Goal: Information Seeking & Learning: Understand process/instructions

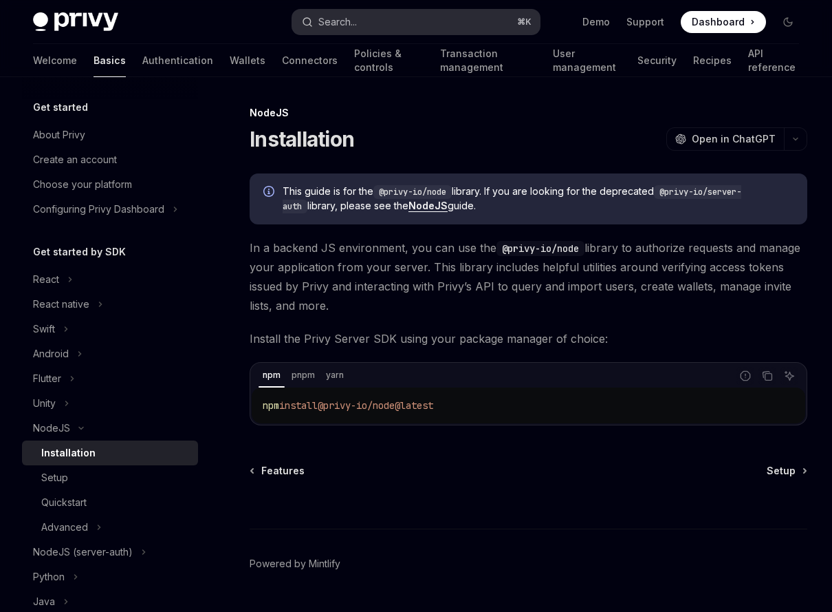
click at [413, 20] on button "Search... ⌘ K" at bounding box center [416, 22] width 248 height 25
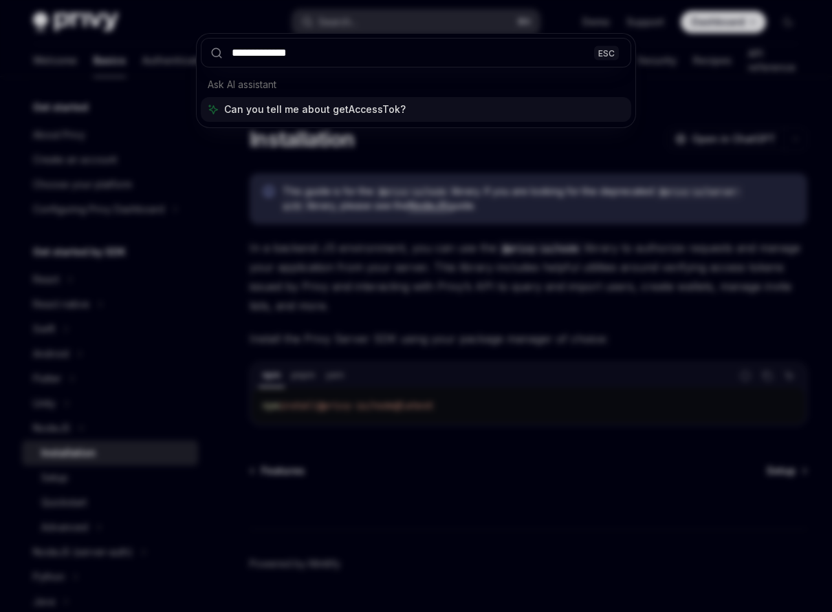
type input "**********"
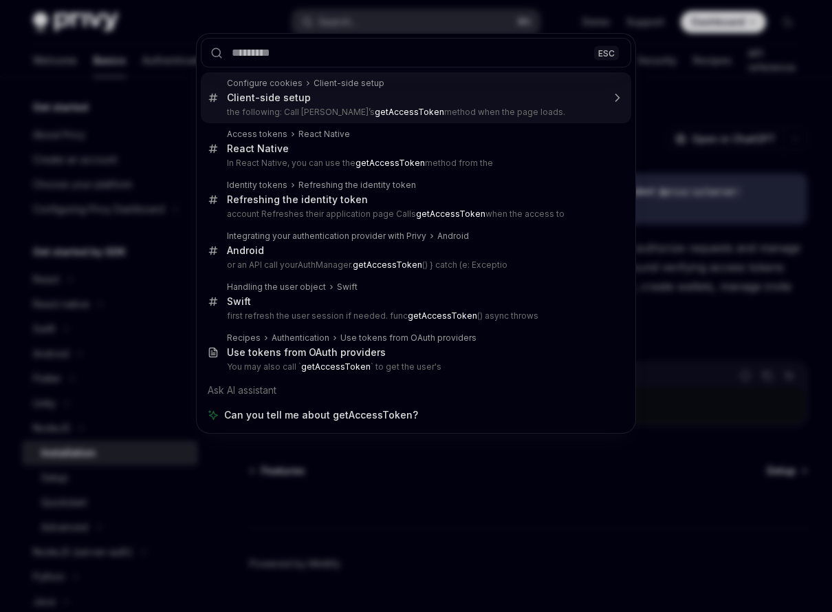
type textarea "*"
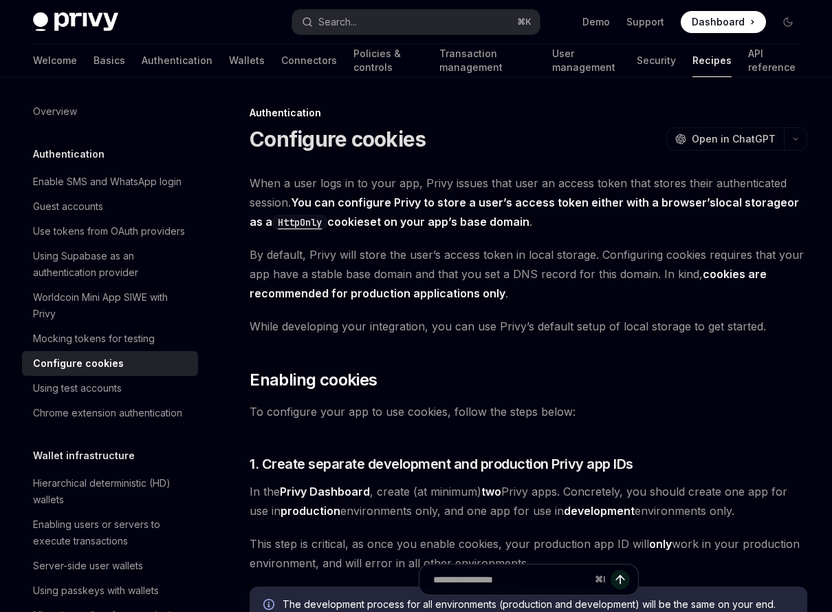
scroll to position [3095, 0]
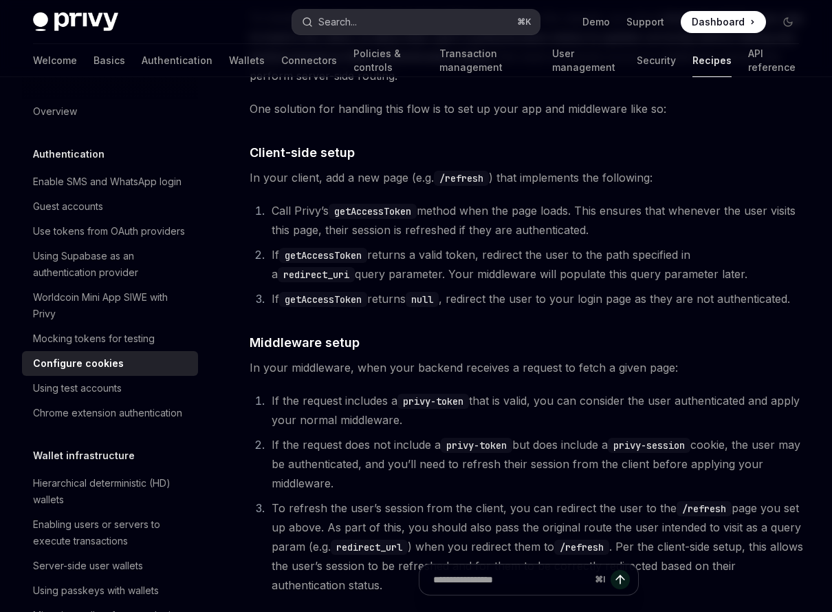
click at [387, 19] on button "Search... ⌘ K" at bounding box center [416, 22] width 248 height 25
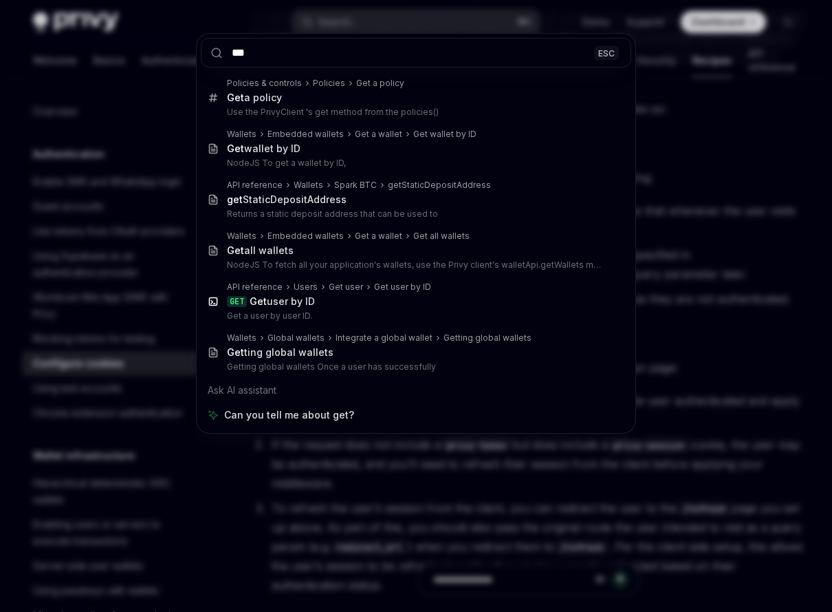
type input "***"
click at [667, 191] on div "*** ESC Policies & controls Policies Get a policy Get a policy Use the PrivyCli…" at bounding box center [416, 306] width 832 height 612
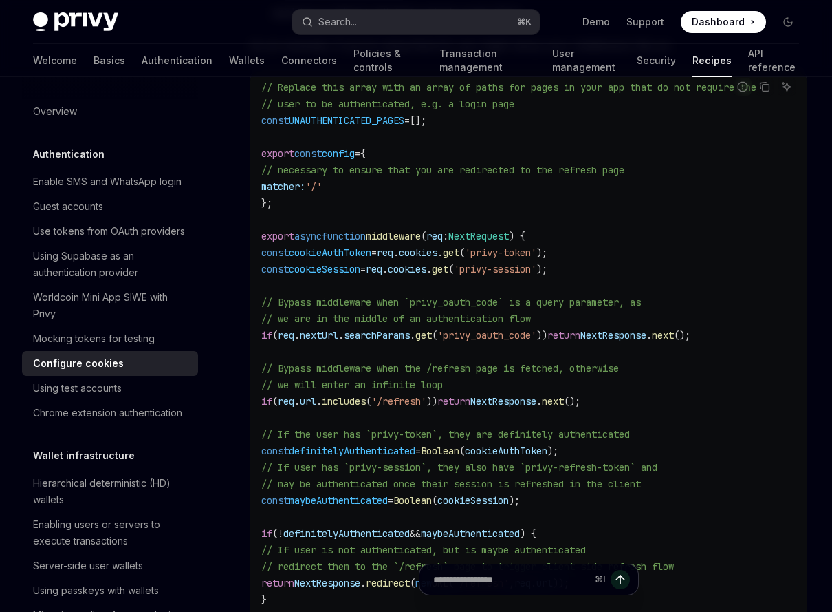
scroll to position [3859, 0]
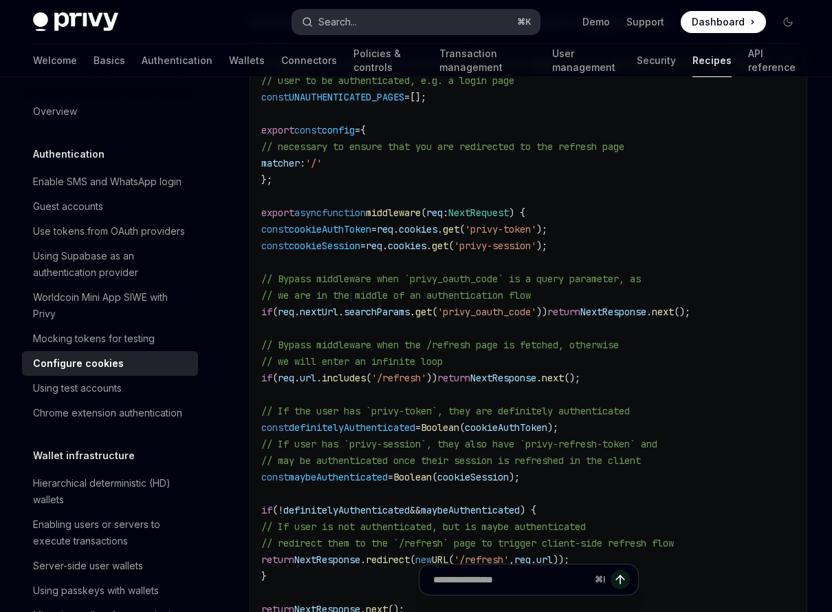
click at [420, 26] on button "Search... ⌘ K" at bounding box center [416, 22] width 248 height 25
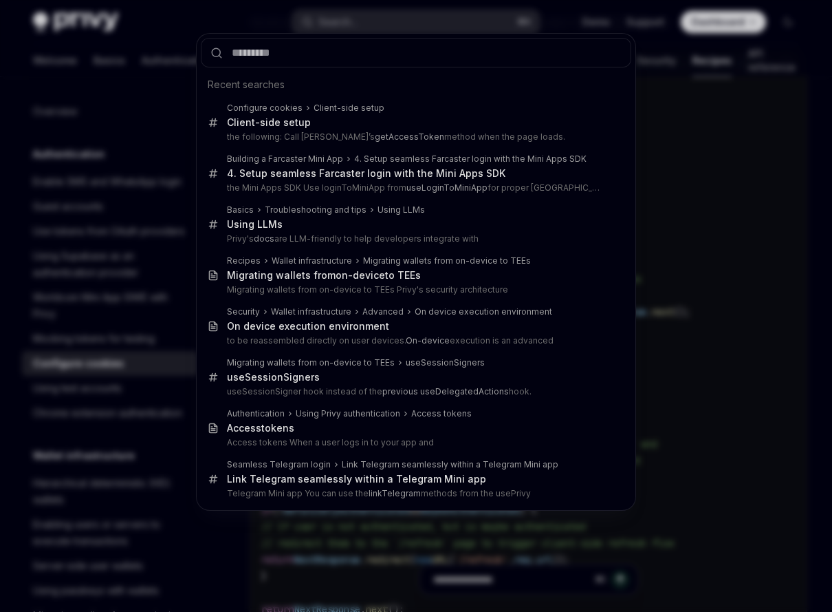
click at [718, 156] on div "Recent searches Configure cookies Client-side setup Client-side setup the follo…" at bounding box center [416, 306] width 832 height 612
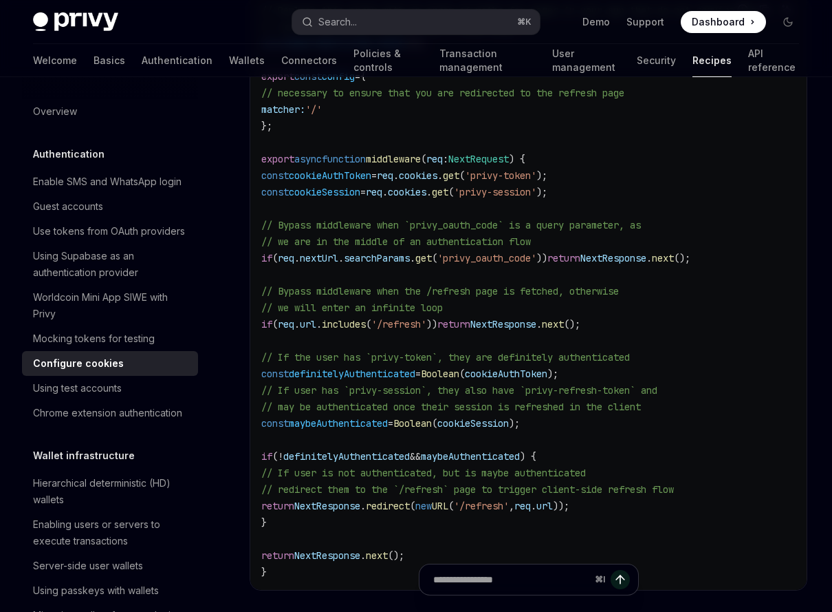
scroll to position [3926, 0]
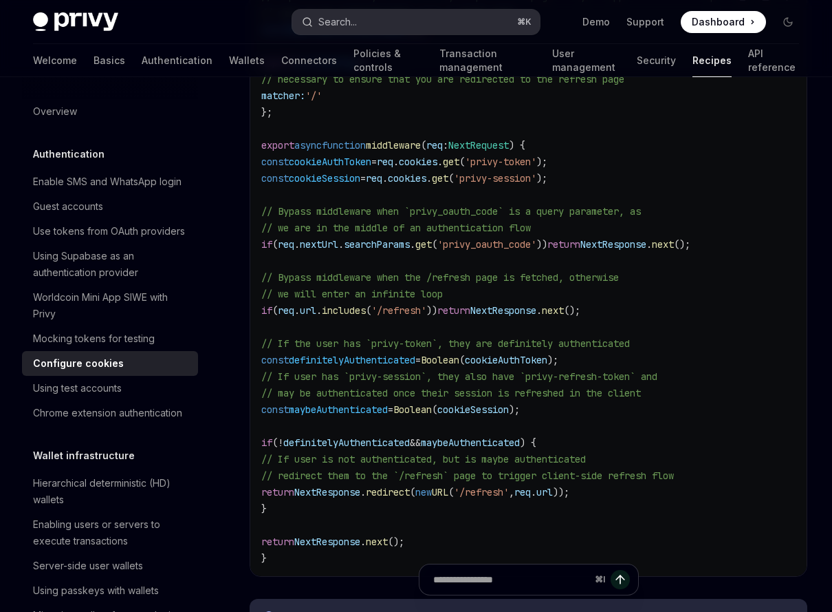
click at [419, 28] on button "Search... ⌘ K" at bounding box center [416, 22] width 248 height 25
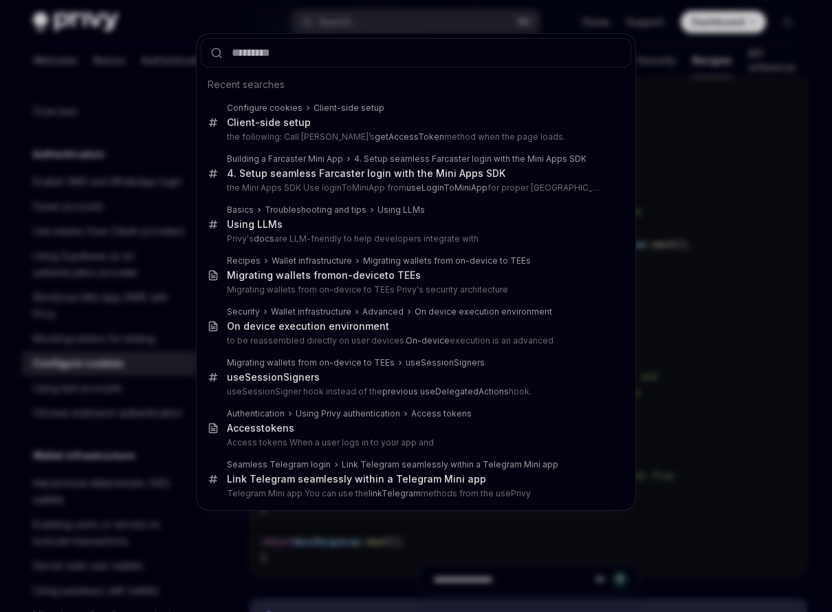
click at [639, 229] on div "Recent searches Configure cookies Client-side setup Client-side setup the follo…" at bounding box center [416, 306] width 832 height 612
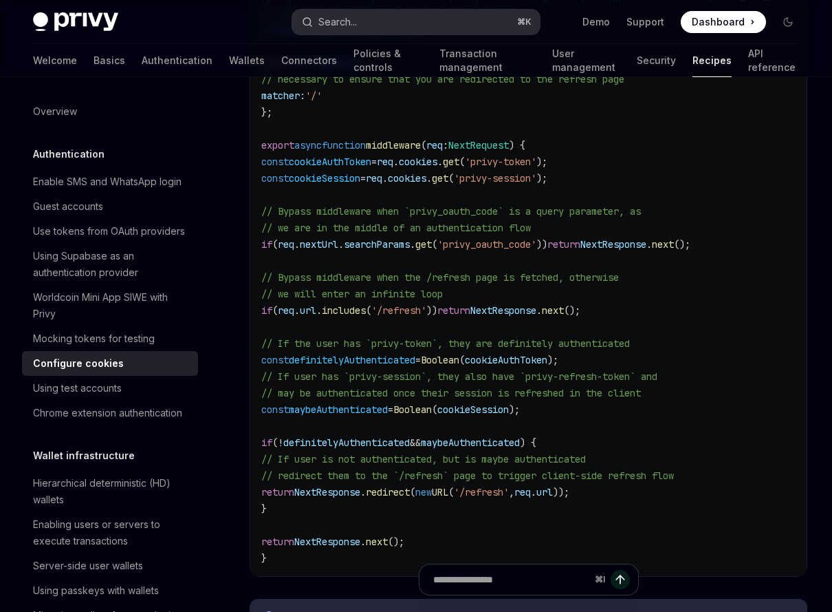
click at [380, 18] on button "Search... ⌘ K" at bounding box center [416, 22] width 248 height 25
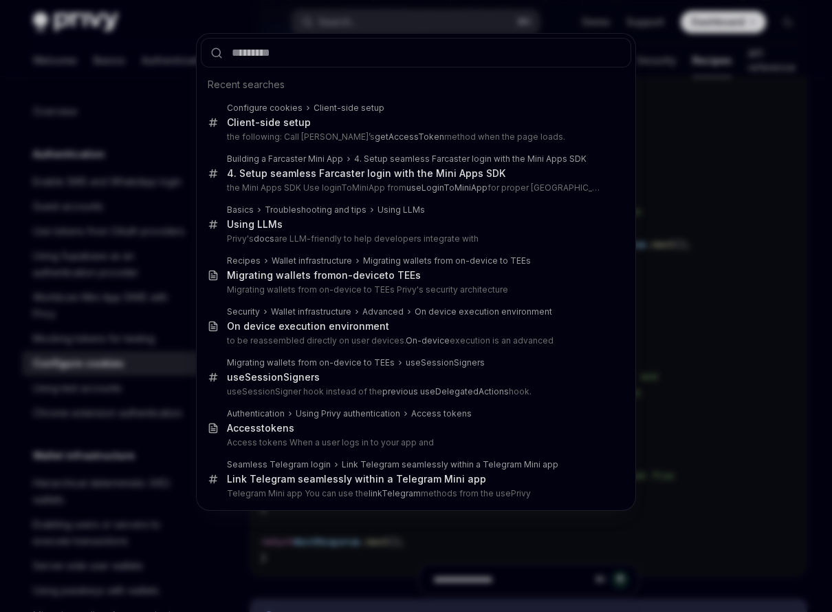
click at [684, 169] on div "Recent searches Configure cookies Client-side setup Client-side setup the follo…" at bounding box center [416, 306] width 832 height 612
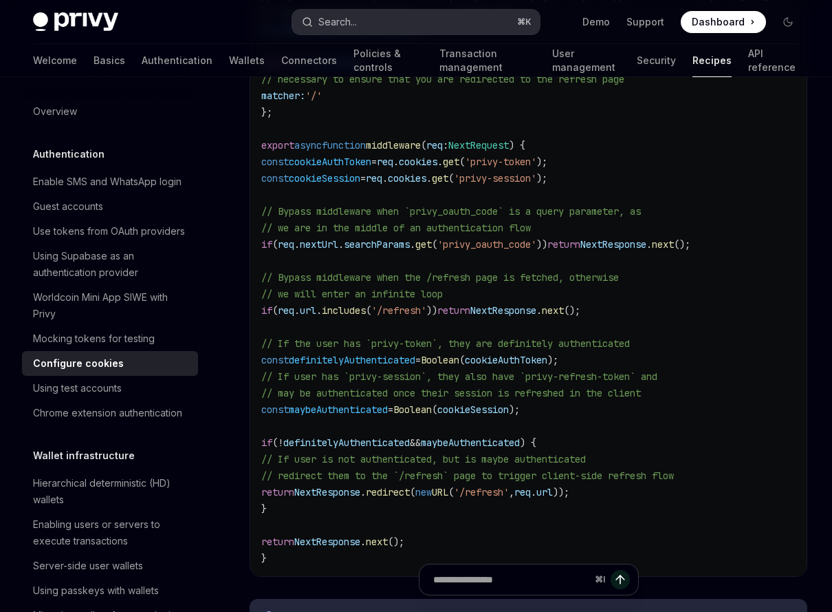
click at [410, 20] on button "Search... ⌘ K" at bounding box center [416, 22] width 248 height 25
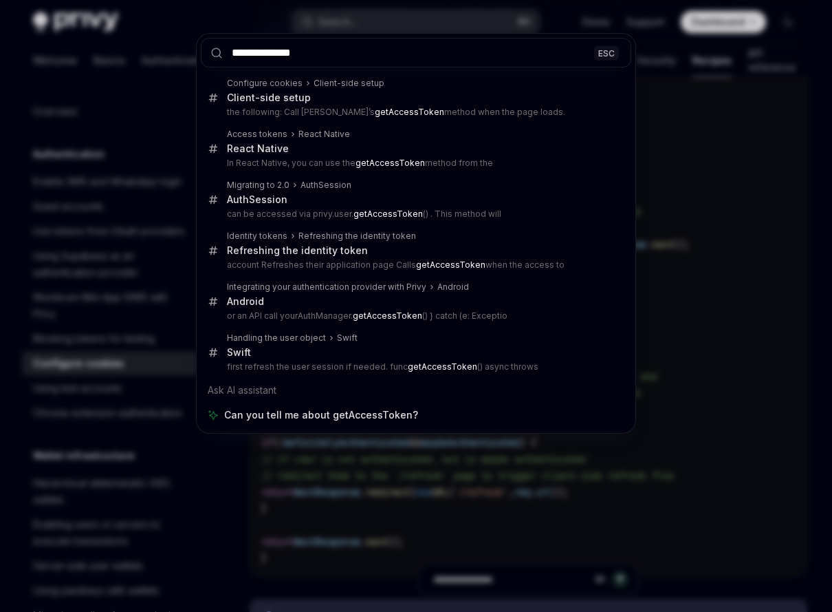
type input "**********"
click at [706, 128] on div "**********" at bounding box center [416, 306] width 832 height 612
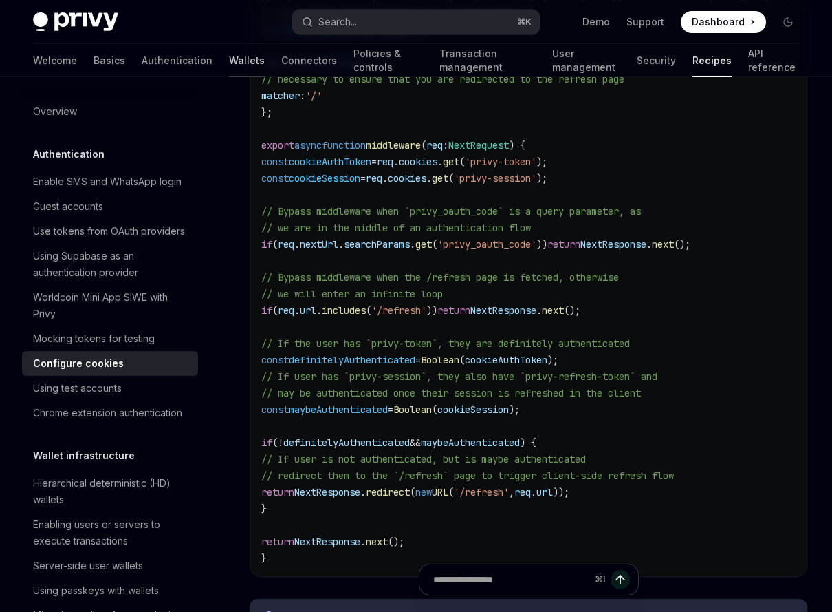
click at [229, 58] on link "Wallets" at bounding box center [247, 60] width 36 height 33
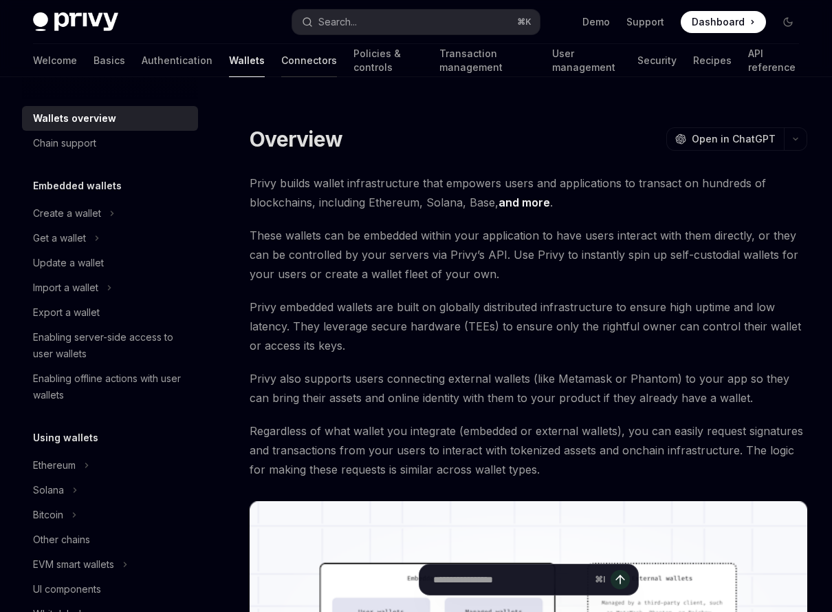
click at [281, 67] on link "Connectors" at bounding box center [309, 60] width 56 height 33
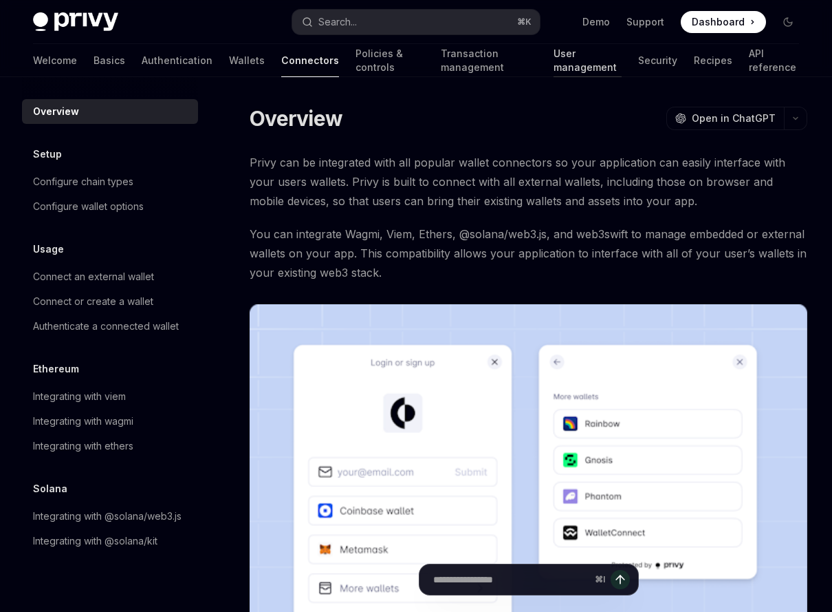
click at [564, 60] on link "User management" at bounding box center [588, 60] width 68 height 33
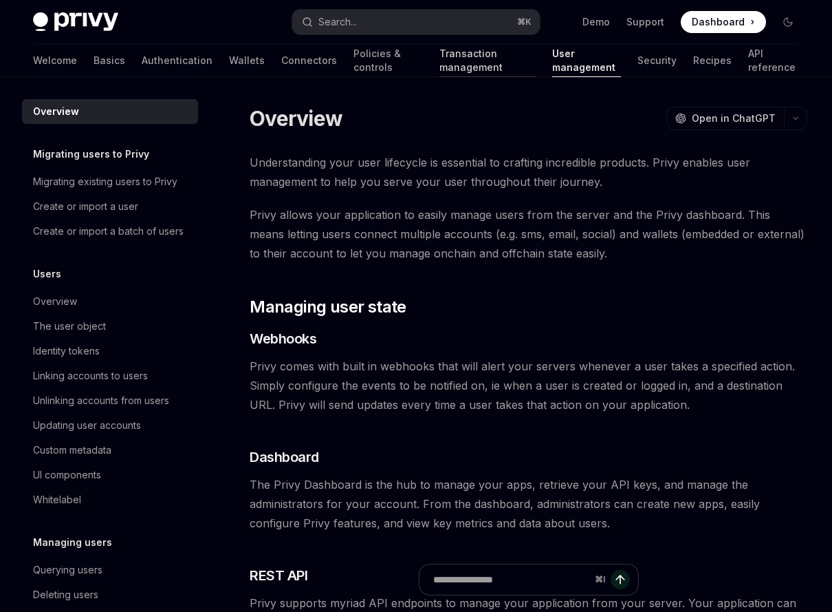
click at [453, 55] on link "Transaction management" at bounding box center [488, 60] width 96 height 33
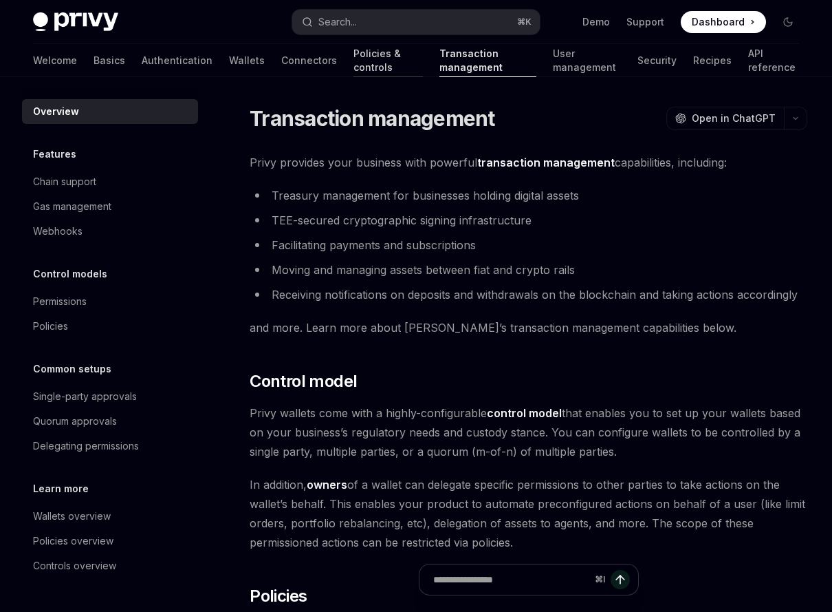
click at [354, 56] on link "Policies & controls" at bounding box center [388, 60] width 69 height 33
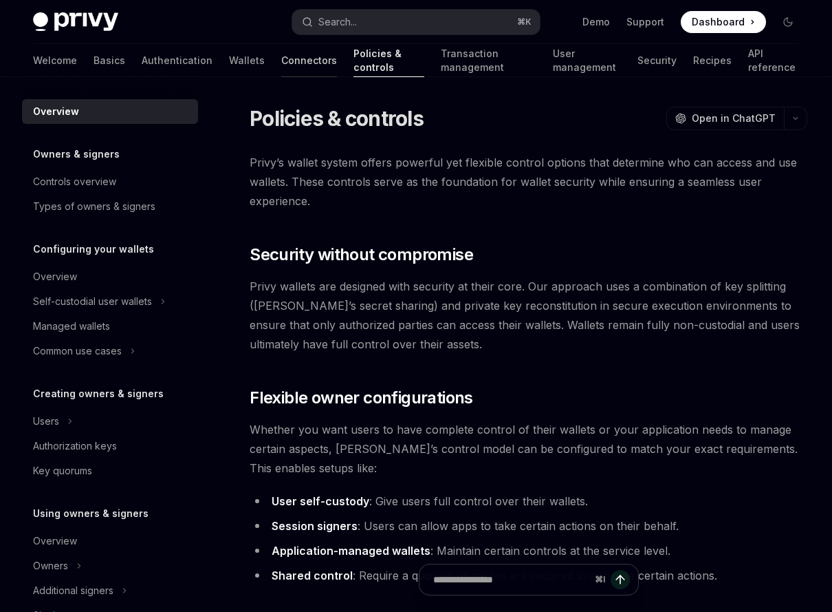
click at [281, 58] on link "Connectors" at bounding box center [309, 60] width 56 height 33
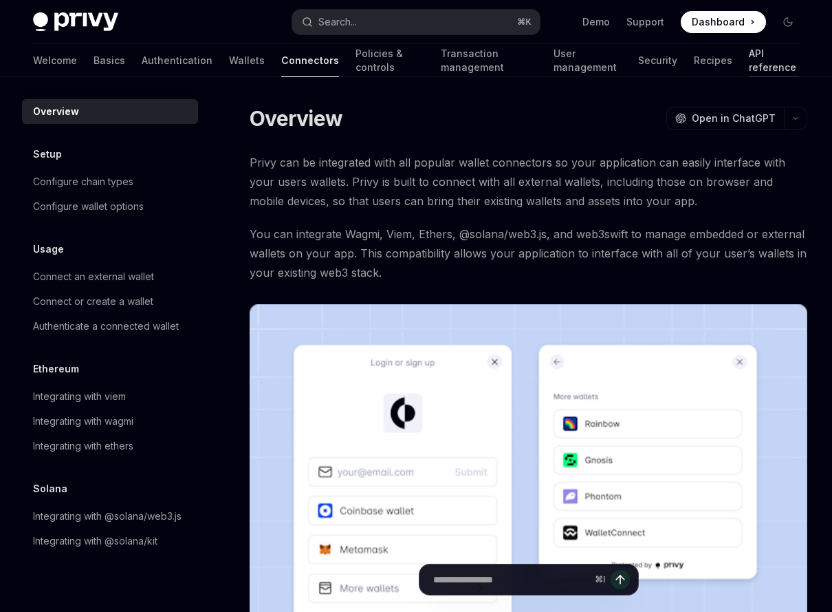
click at [750, 63] on link "API reference" at bounding box center [774, 60] width 50 height 33
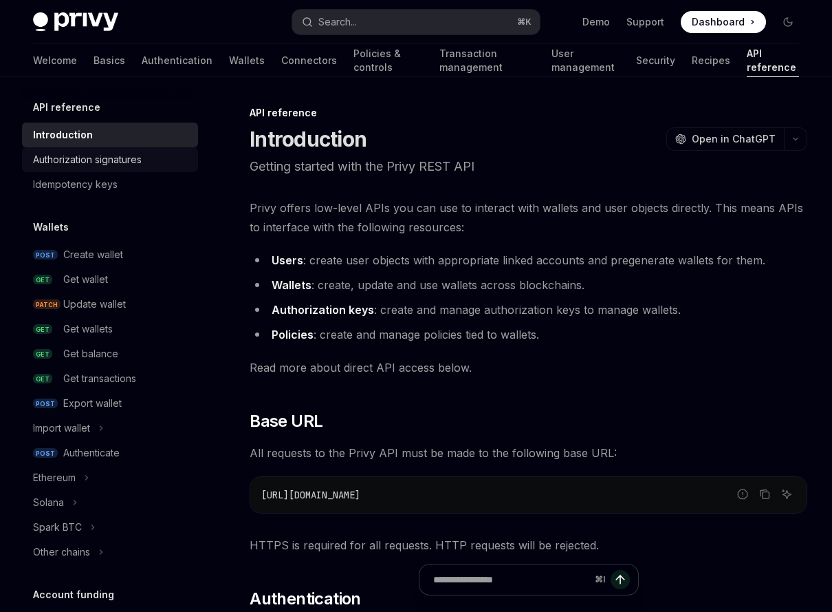
click at [147, 162] on div "Authorization signatures" at bounding box center [111, 159] width 157 height 17
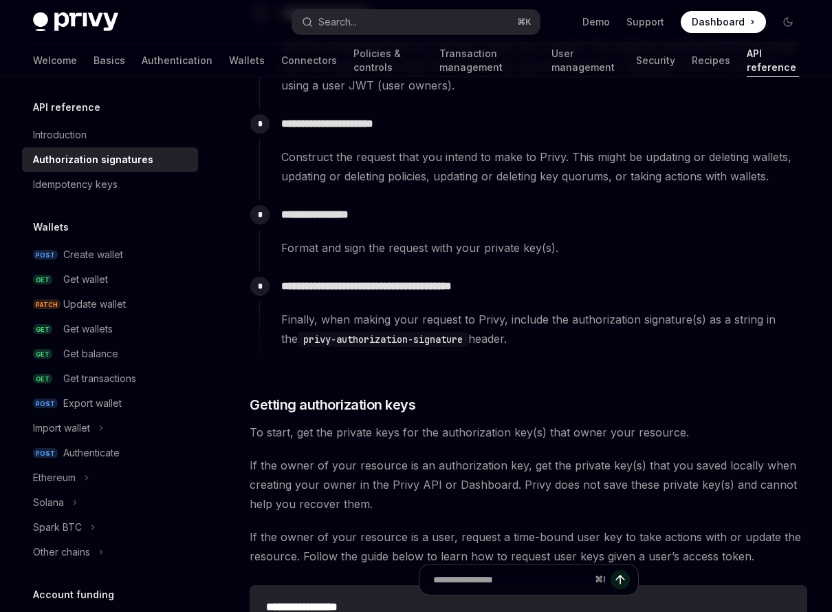
scroll to position [1377, 0]
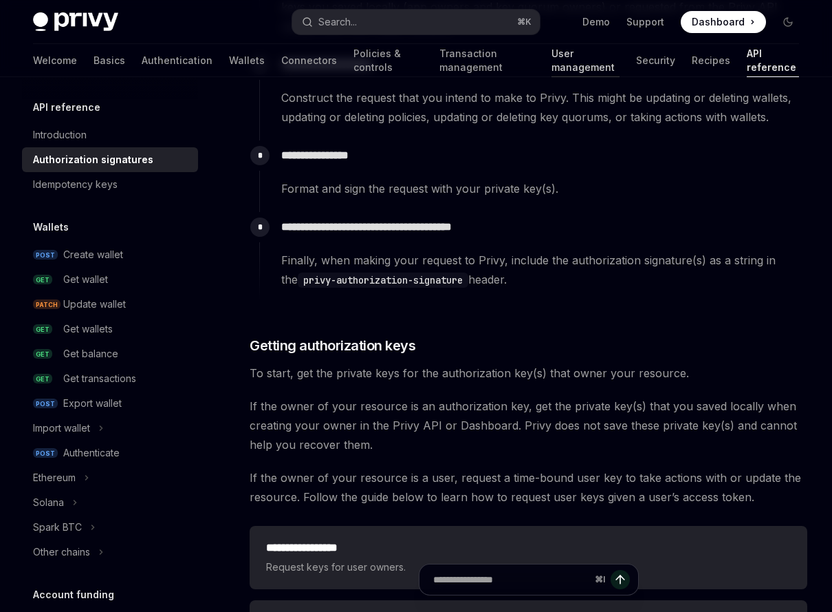
click at [589, 65] on link "User management" at bounding box center [586, 60] width 68 height 33
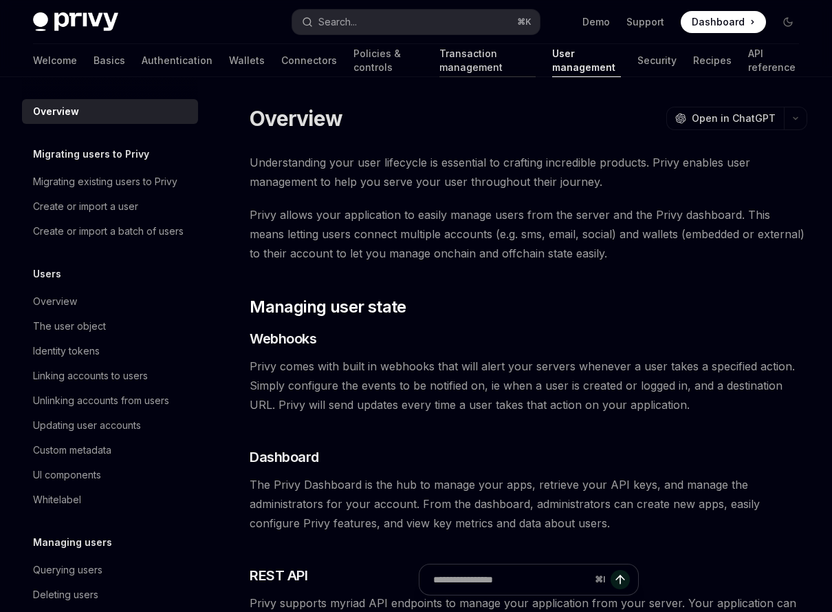
click at [450, 61] on link "Transaction management" at bounding box center [488, 60] width 96 height 33
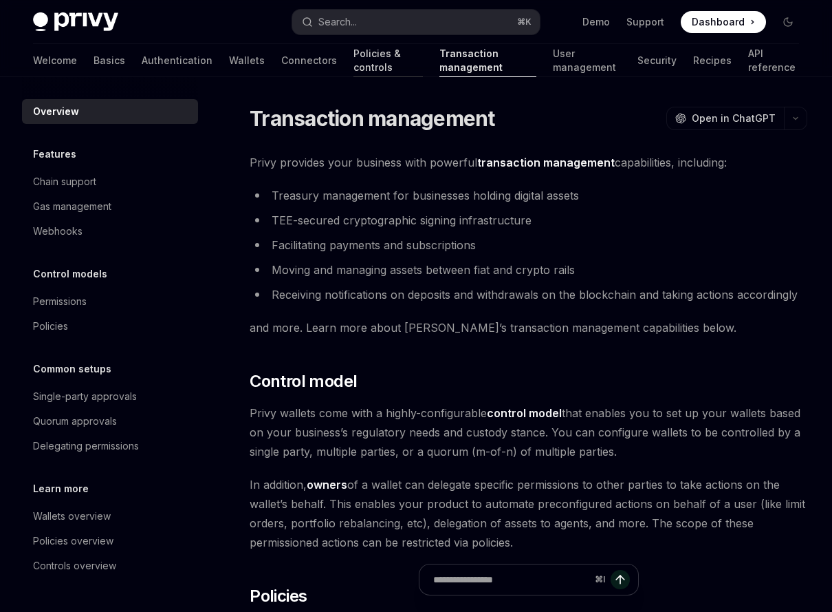
click at [354, 59] on link "Policies & controls" at bounding box center [388, 60] width 69 height 33
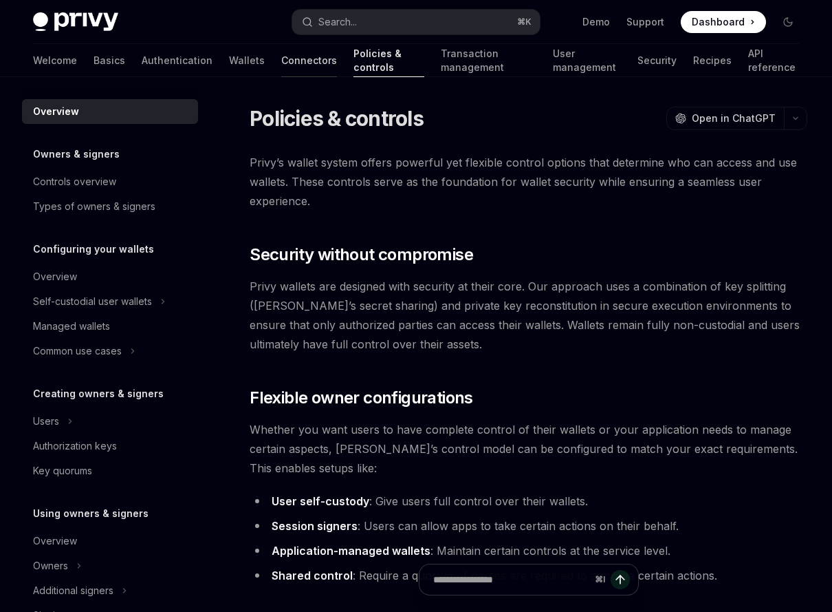
click at [281, 68] on link "Connectors" at bounding box center [309, 60] width 56 height 33
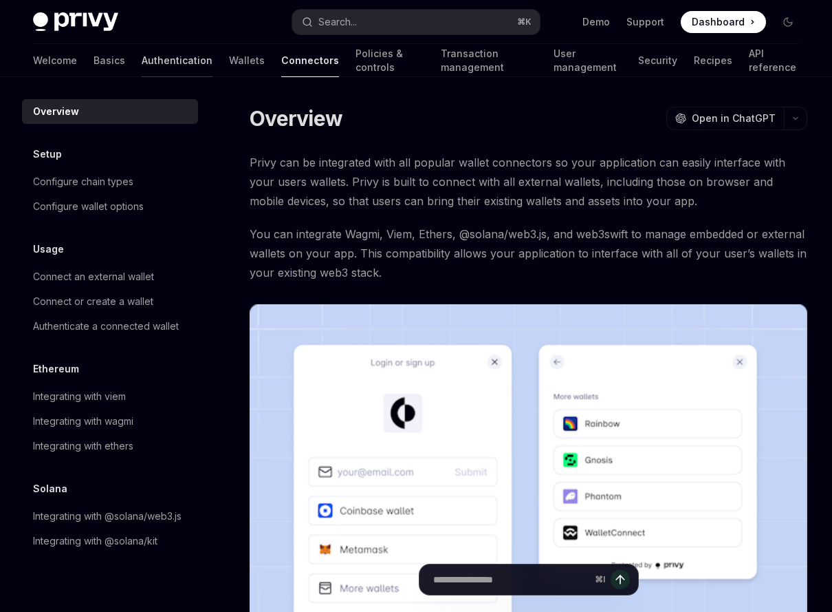
click at [142, 62] on link "Authentication" at bounding box center [177, 60] width 71 height 33
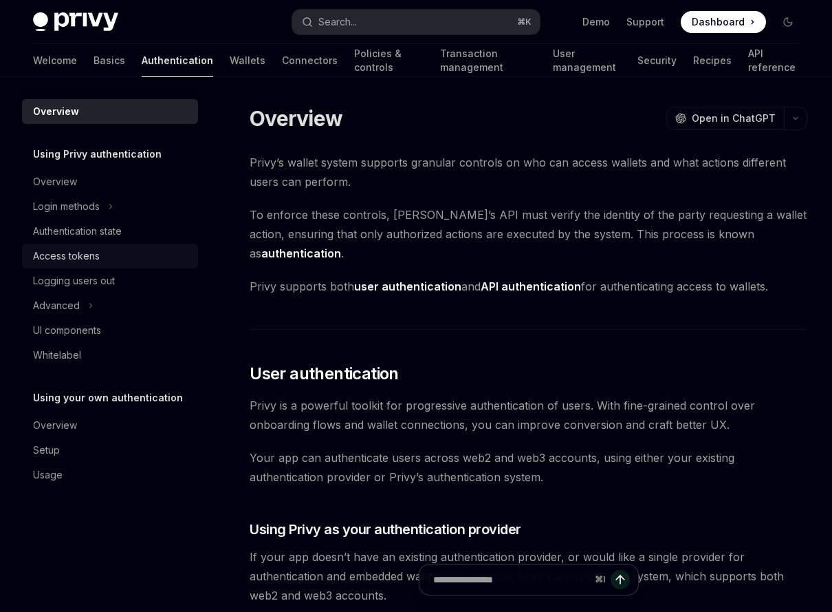
click at [145, 257] on div "Access tokens" at bounding box center [111, 256] width 157 height 17
type textarea "*"
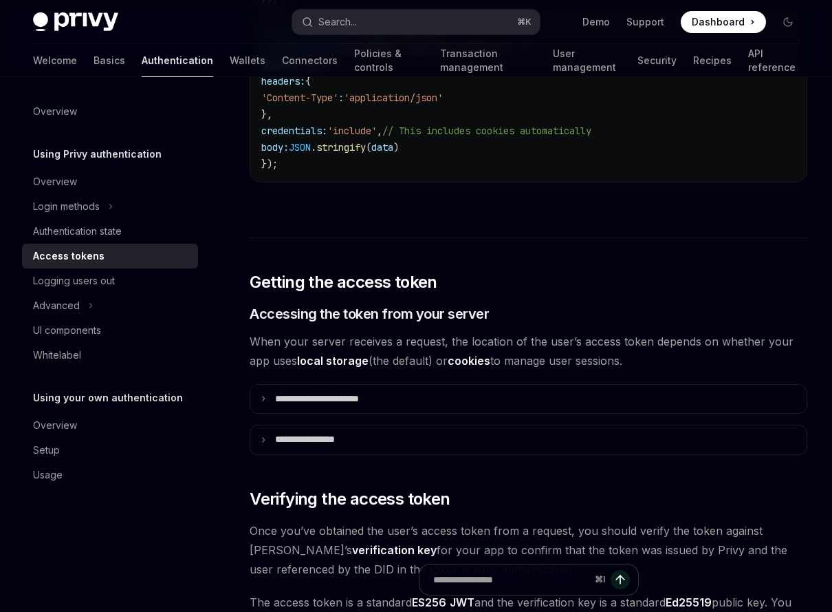
scroll to position [1589, 0]
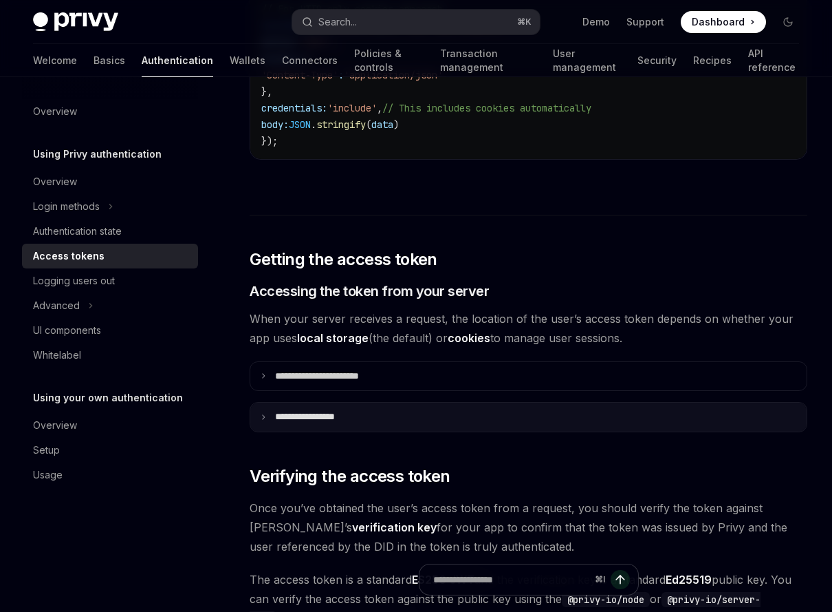
click at [390, 403] on summary "**********" at bounding box center [528, 416] width 556 height 29
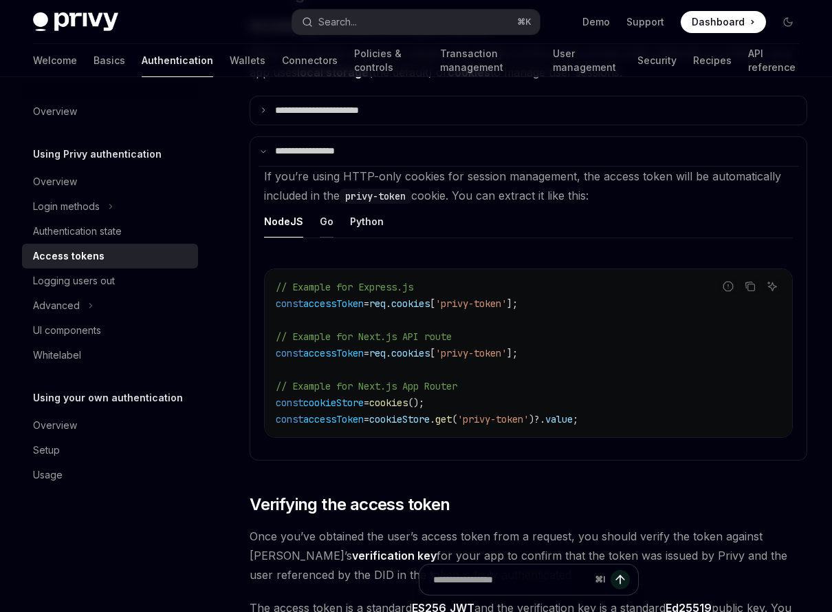
scroll to position [1817, 0]
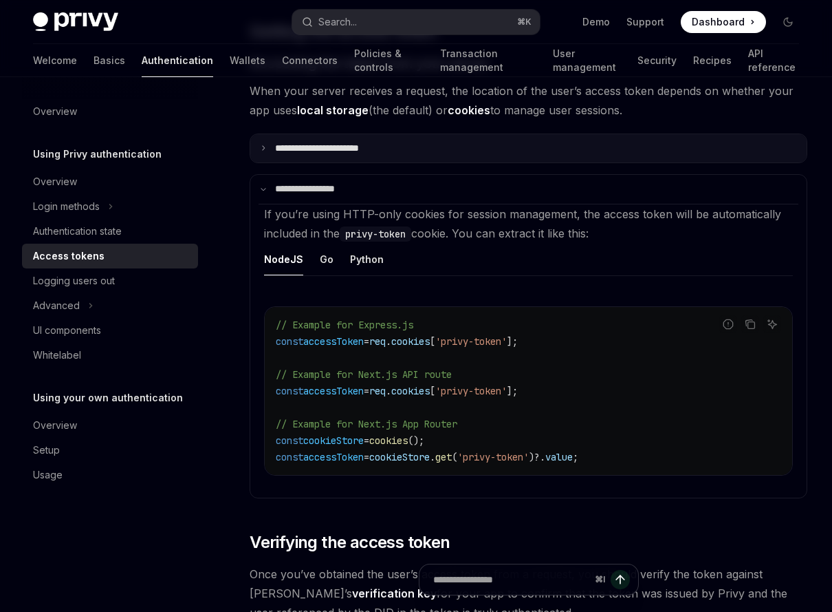
click at [331, 144] on p "**********" at bounding box center [332, 148] width 115 height 12
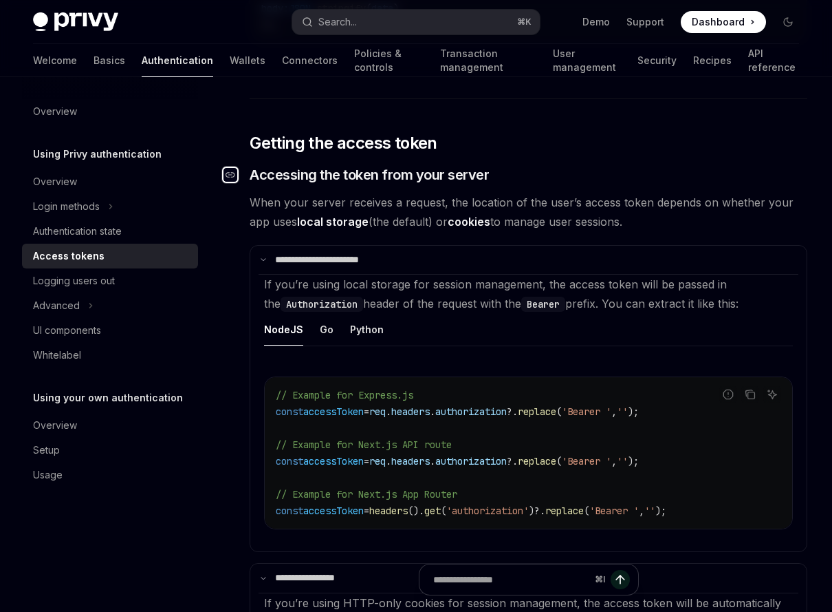
click at [230, 172] on icon "Navigate to header" at bounding box center [231, 175] width 10 height 8
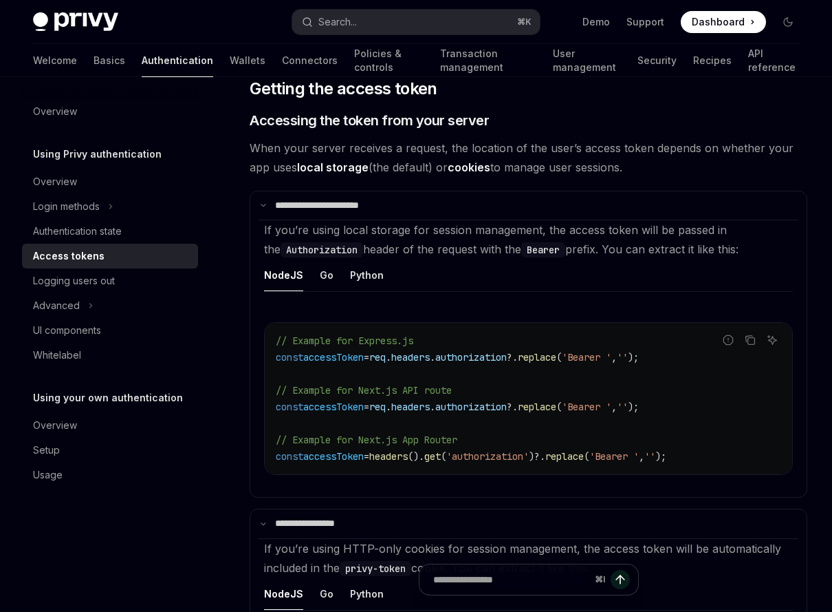
scroll to position [1764, 0]
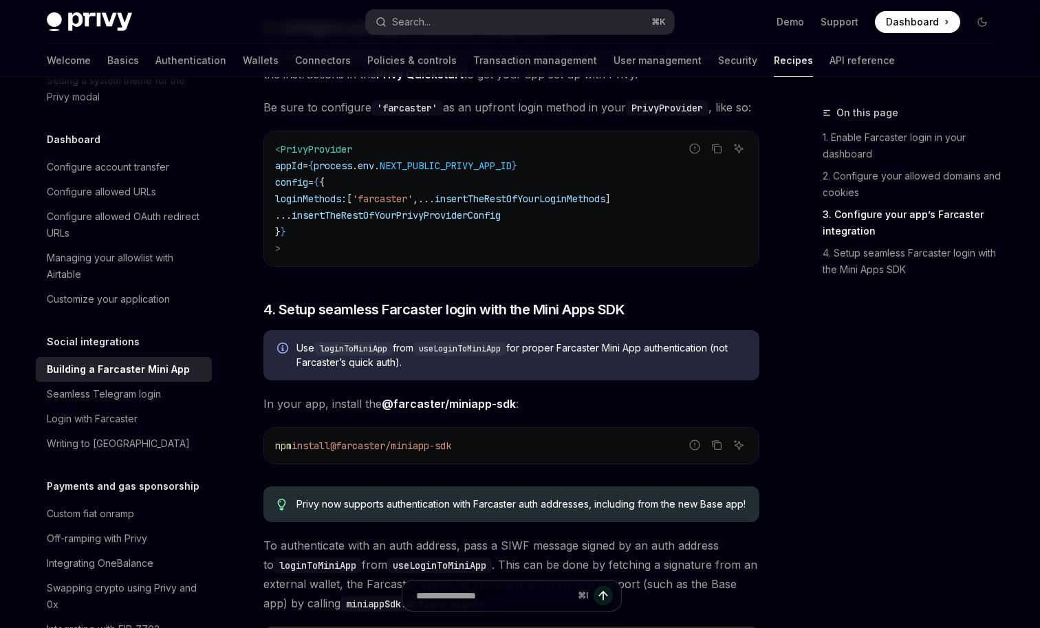
scroll to position [1182, 0]
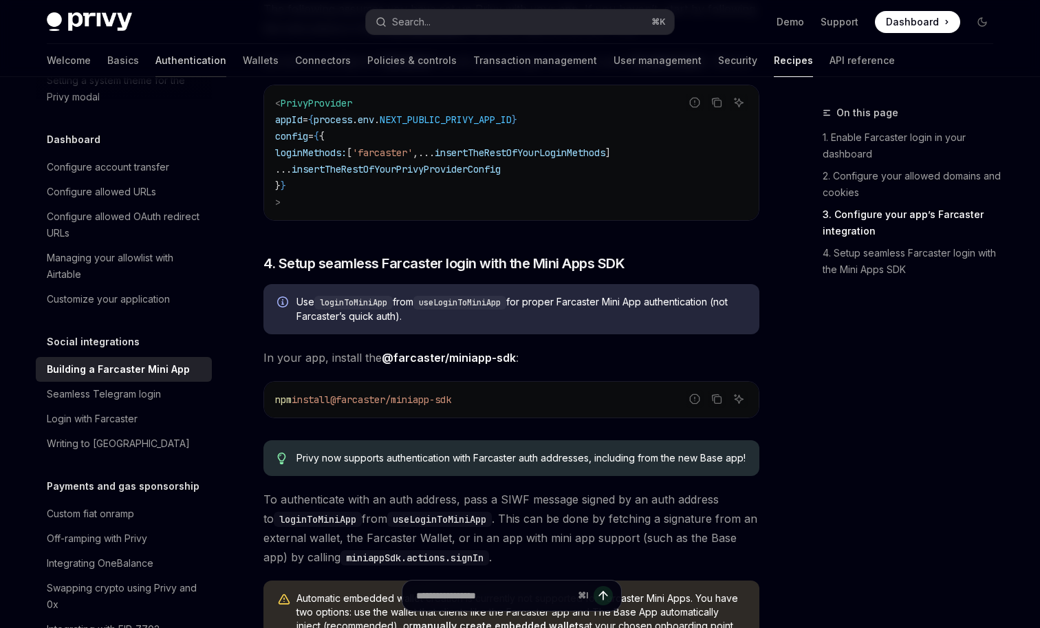
click at [155, 56] on link "Authentication" at bounding box center [190, 60] width 71 height 33
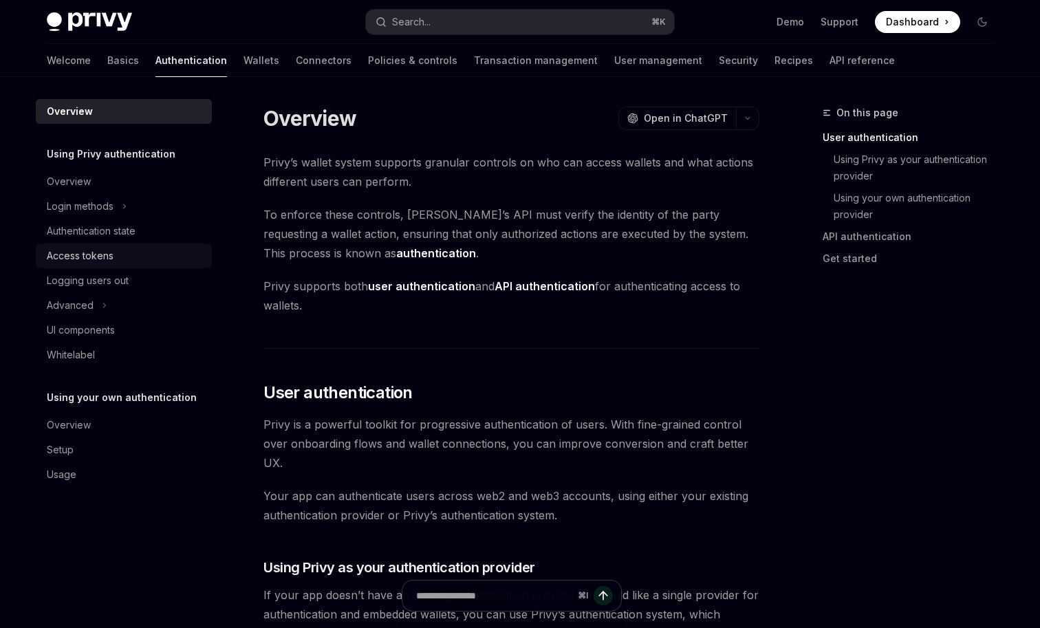
click at [111, 253] on div "Access tokens" at bounding box center [80, 256] width 67 height 17
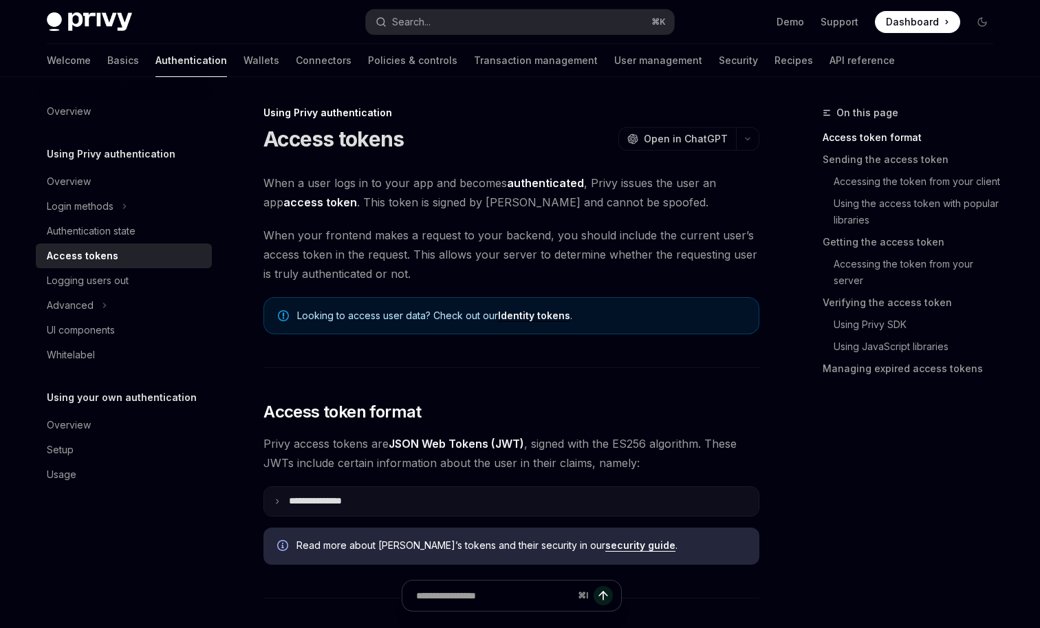
click at [421, 510] on summary "**********" at bounding box center [511, 501] width 495 height 29
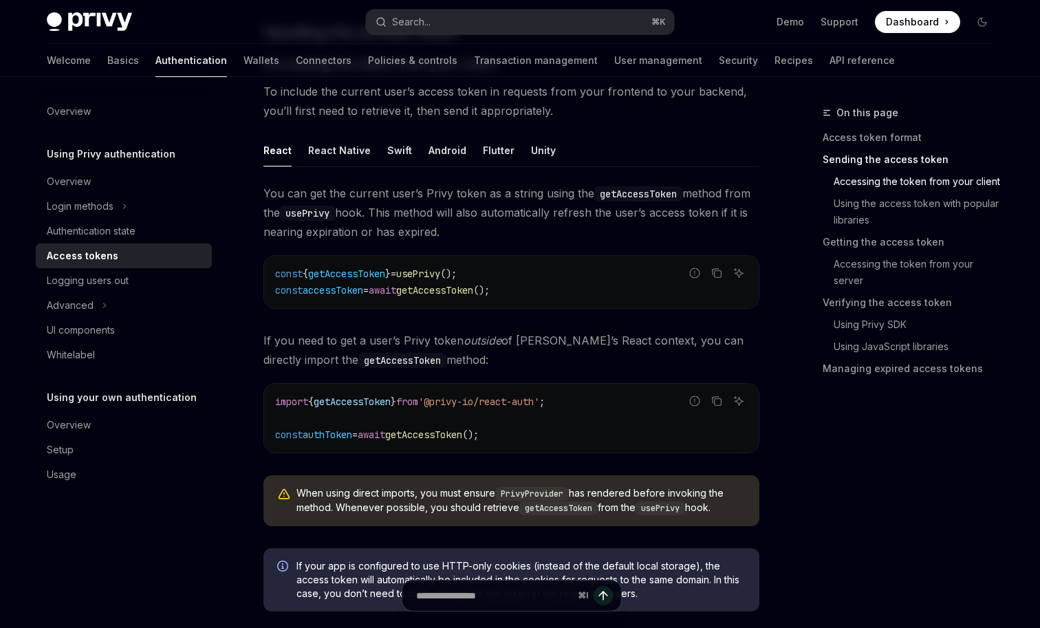
scroll to position [1084, 0]
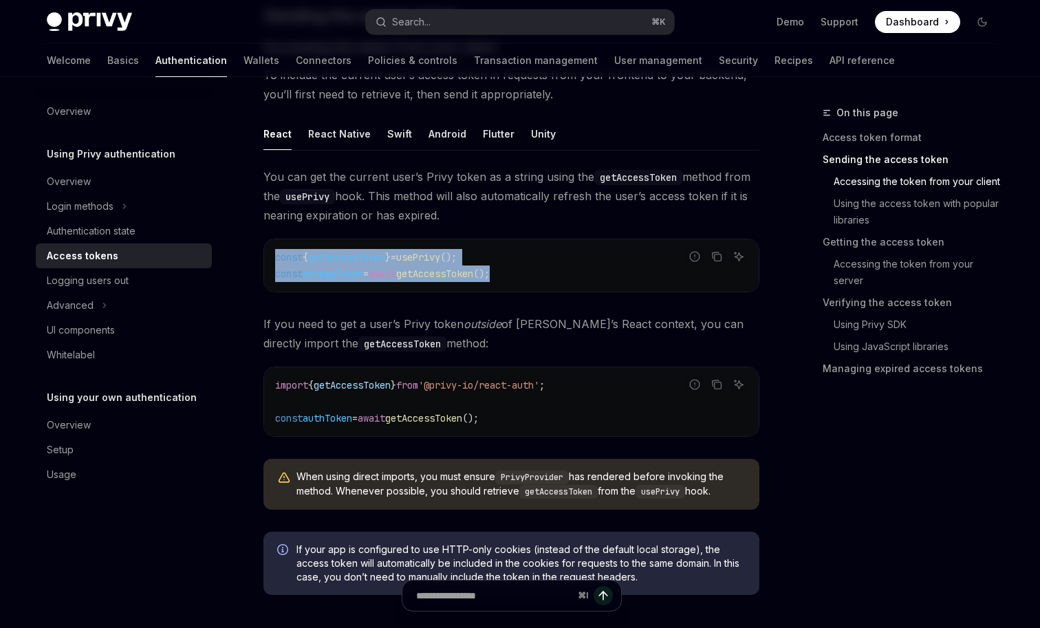
drag, startPoint x: 536, startPoint y: 290, endPoint x: 271, endPoint y: 257, distance: 266.9
click at [271, 257] on div "const { getAccessToken } = usePrivy (); const accessToken = await getAccessToke…" at bounding box center [511, 265] width 495 height 52
copy code "const { getAccessToken } = usePrivy (); const accessToken = await getAccessToke…"
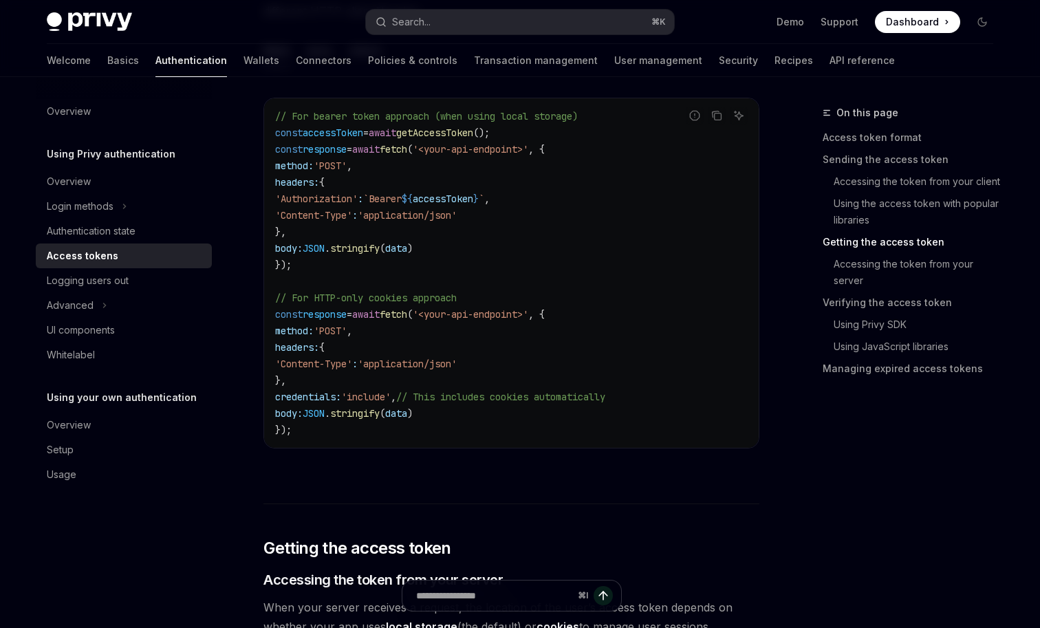
scroll to position [1751, 0]
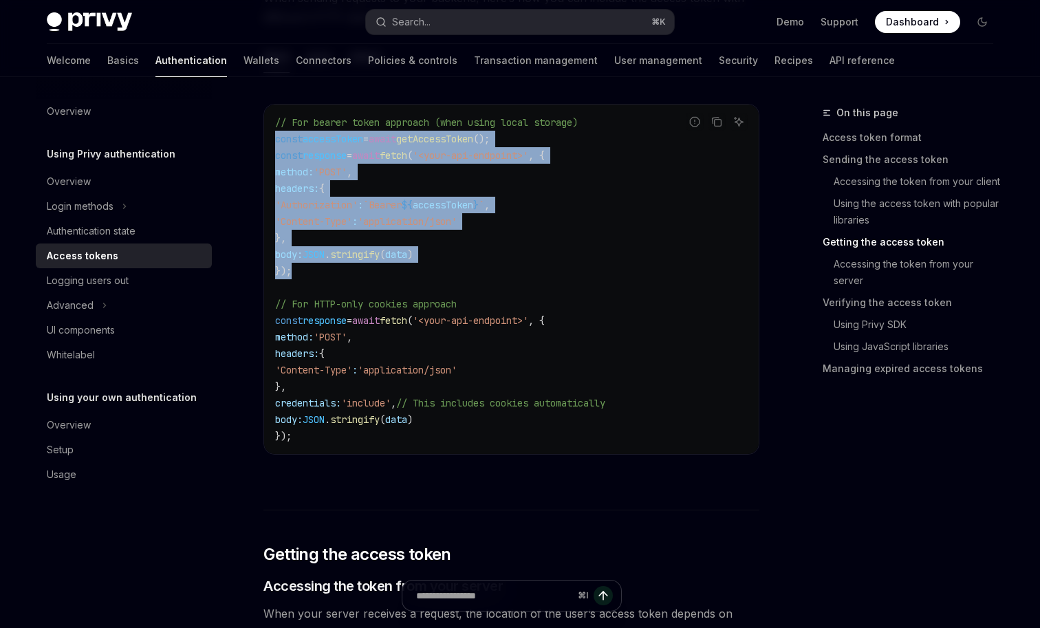
drag, startPoint x: 310, startPoint y: 268, endPoint x: 267, endPoint y: 130, distance: 144.0
click at [267, 130] on div "// For bearer token approach (when using local storage) const accessToken = awa…" at bounding box center [511, 279] width 495 height 349
copy code "const accessToken = await getAccessToken (); const response = await fetch ( '<y…"
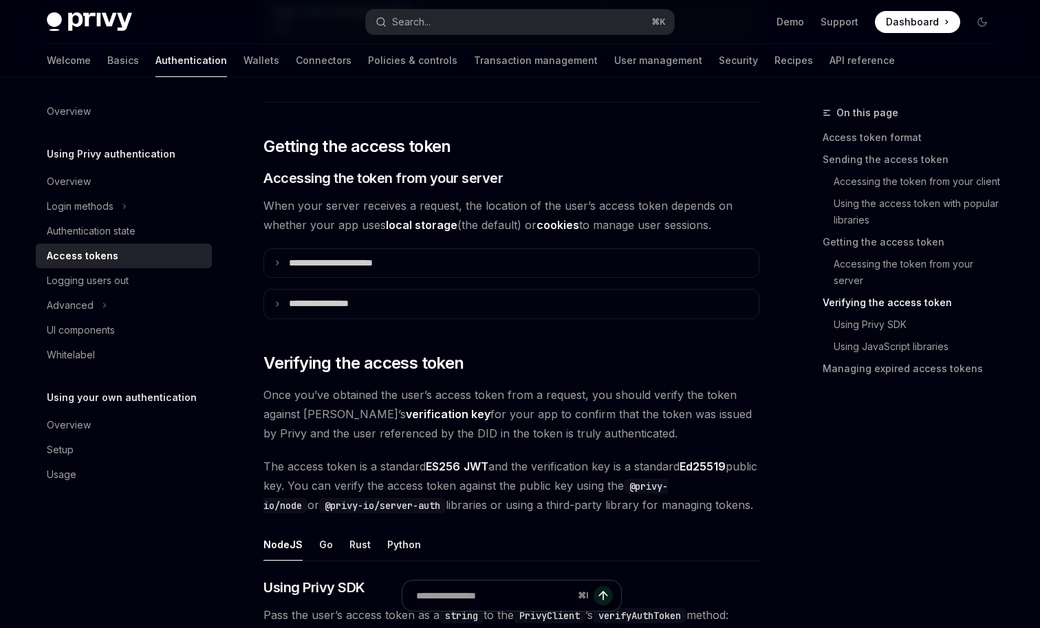
scroll to position [2145, 0]
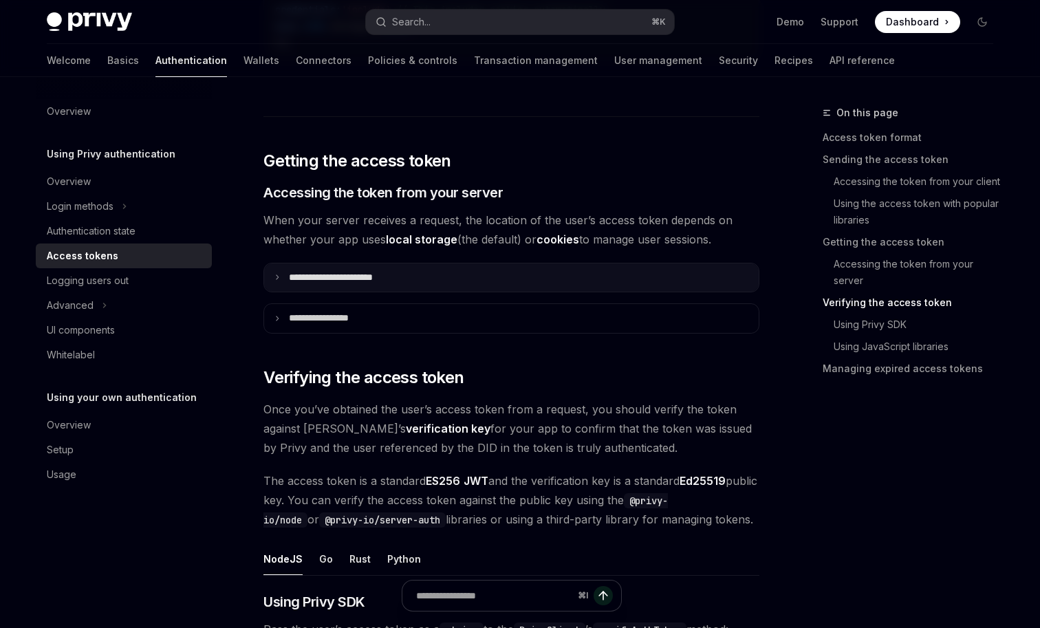
click at [365, 273] on p "**********" at bounding box center [346, 278] width 115 height 12
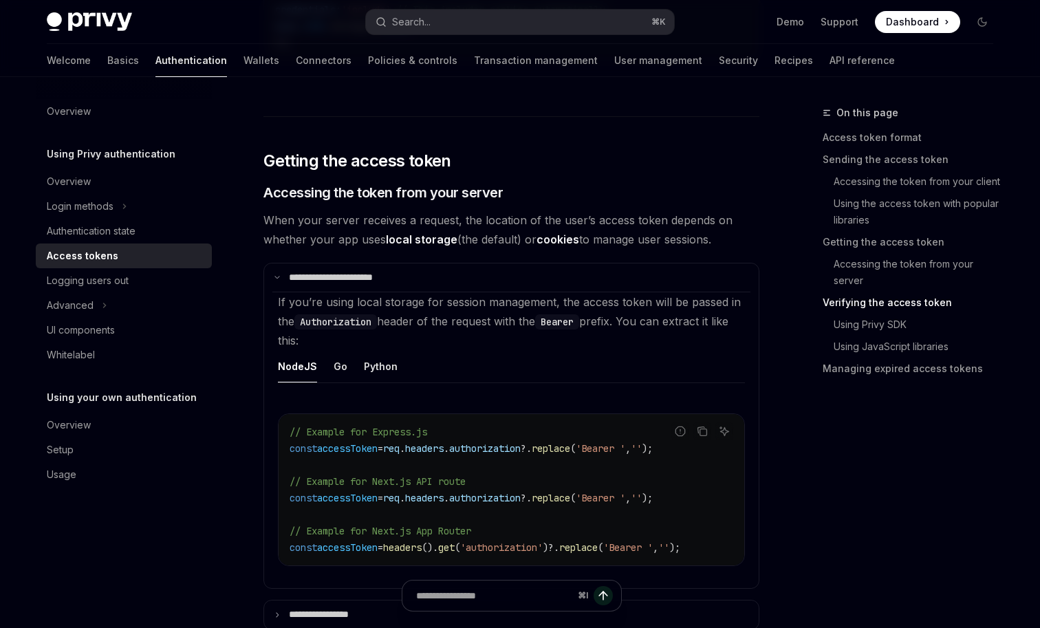
scroll to position [2164, 0]
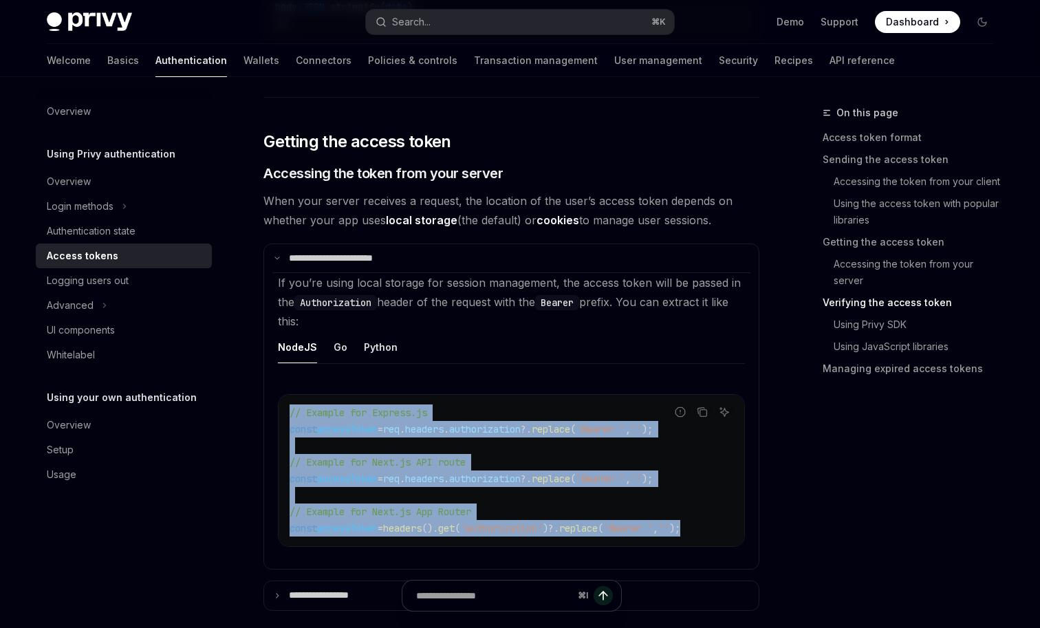
drag, startPoint x: 730, startPoint y: 525, endPoint x: 289, endPoint y: 410, distance: 455.6
click at [289, 410] on div "// Example for Express.js const accessToken = req . headers . authorization ?. …" at bounding box center [512, 470] width 466 height 151
copy code "// Example for Express.js const accessToken = req . headers . authorization ?. …"
click at [240, 171] on icon "Navigate to header" at bounding box center [244, 174] width 10 height 6
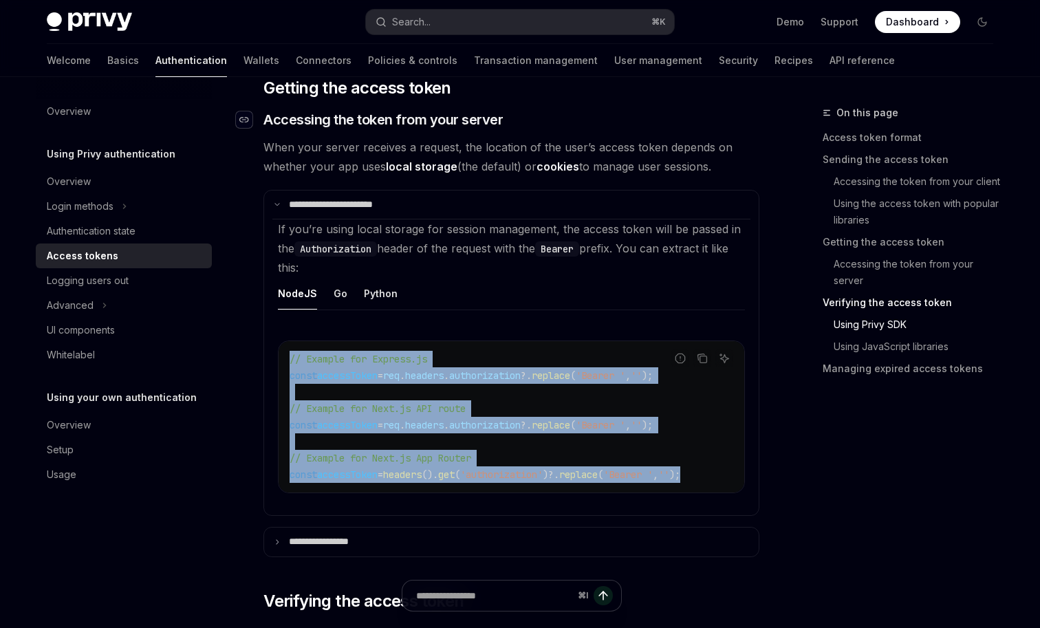
scroll to position [2222, 0]
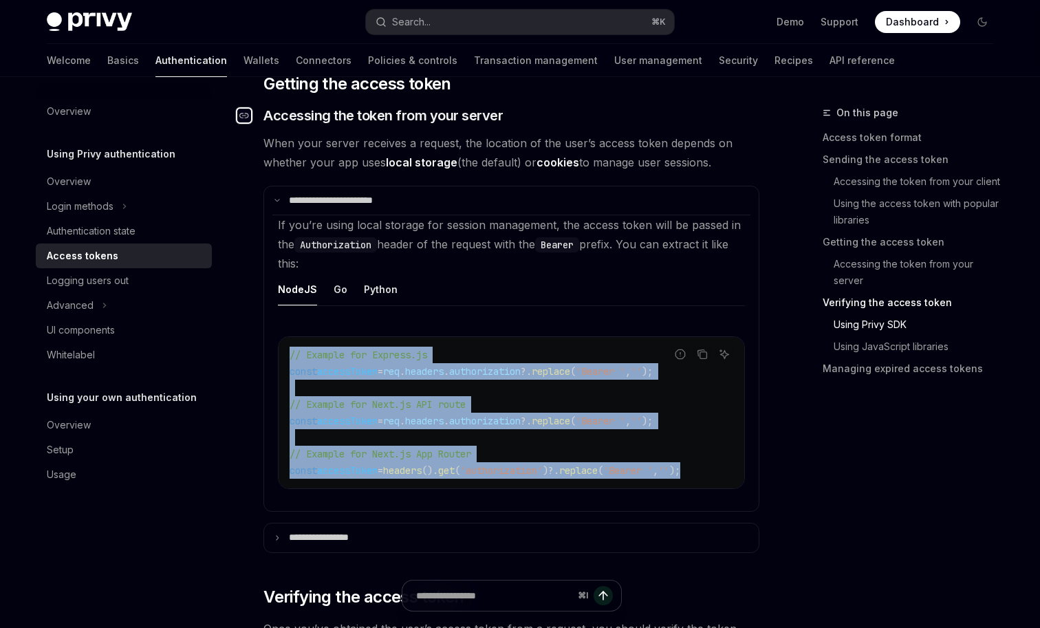
click at [246, 118] on icon "Navigate to header" at bounding box center [244, 115] width 10 height 8
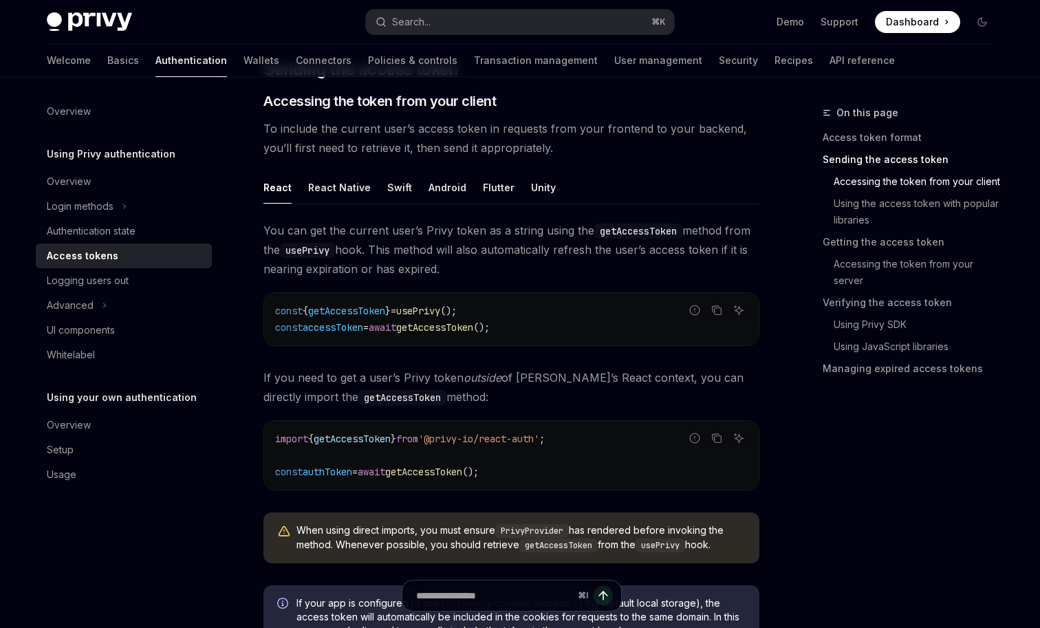
scroll to position [1019, 0]
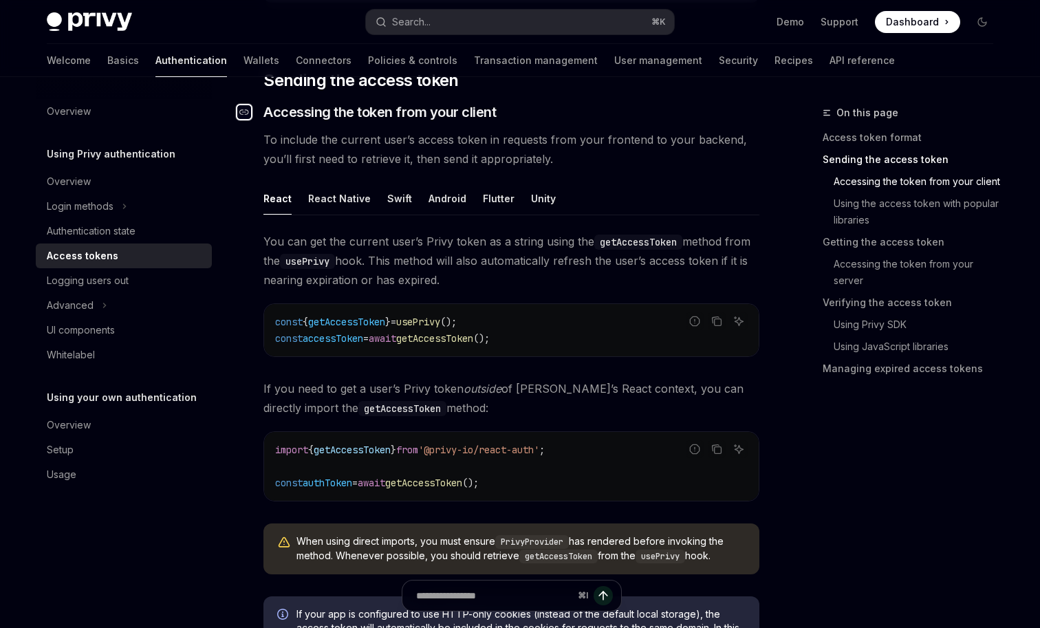
click at [248, 106] on div "Navigate to header" at bounding box center [244, 112] width 17 height 17
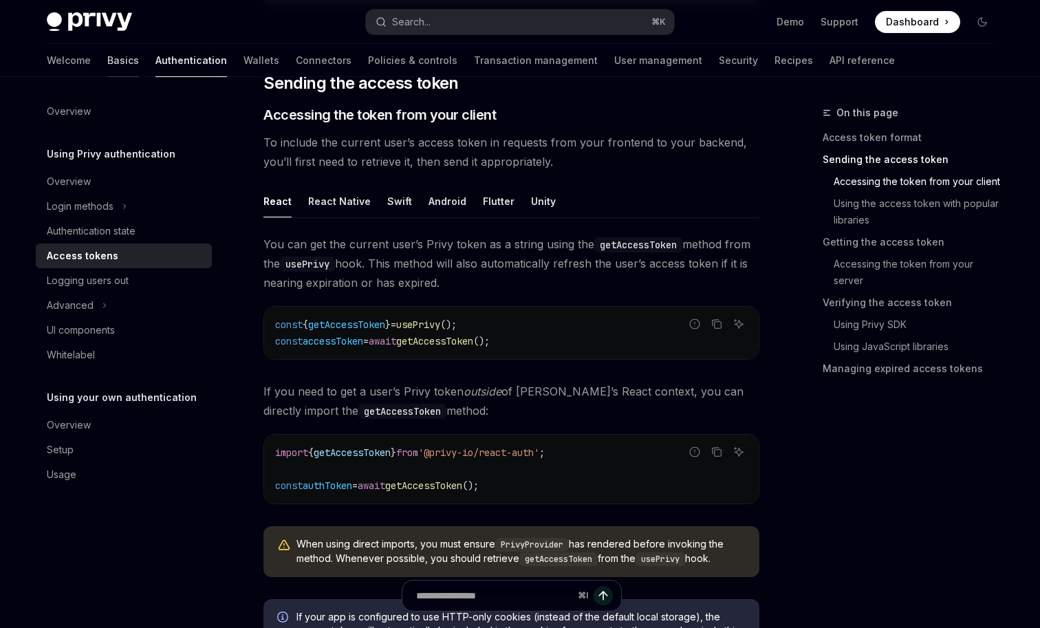
click at [107, 54] on link "Basics" at bounding box center [123, 60] width 32 height 33
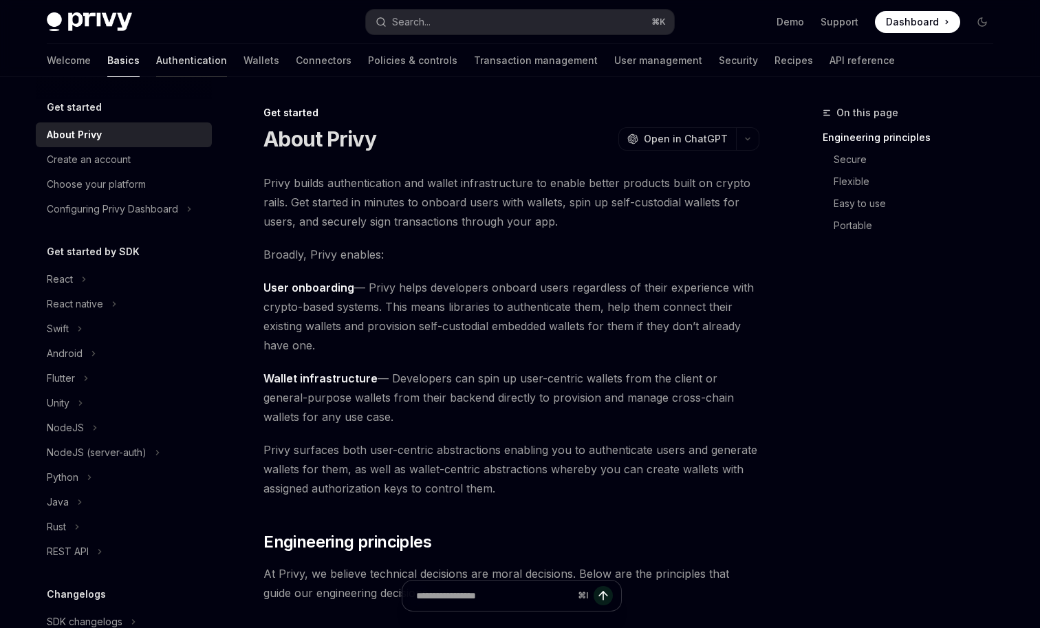
click at [156, 61] on link "Authentication" at bounding box center [191, 60] width 71 height 33
type textarea "*"
